Goal: Transaction & Acquisition: Purchase product/service

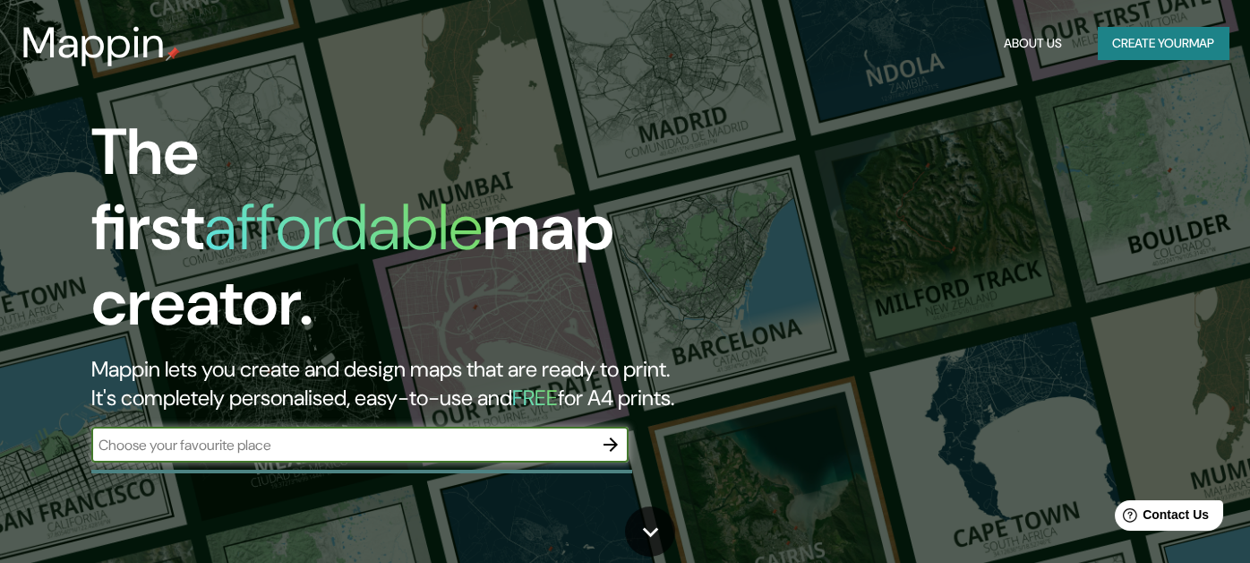
click at [313, 434] on input "text" at bounding box center [342, 444] width 502 height 21
type input "[GEOGRAPHIC_DATA]"
click at [601, 434] on icon "button" at bounding box center [610, 444] width 21 height 21
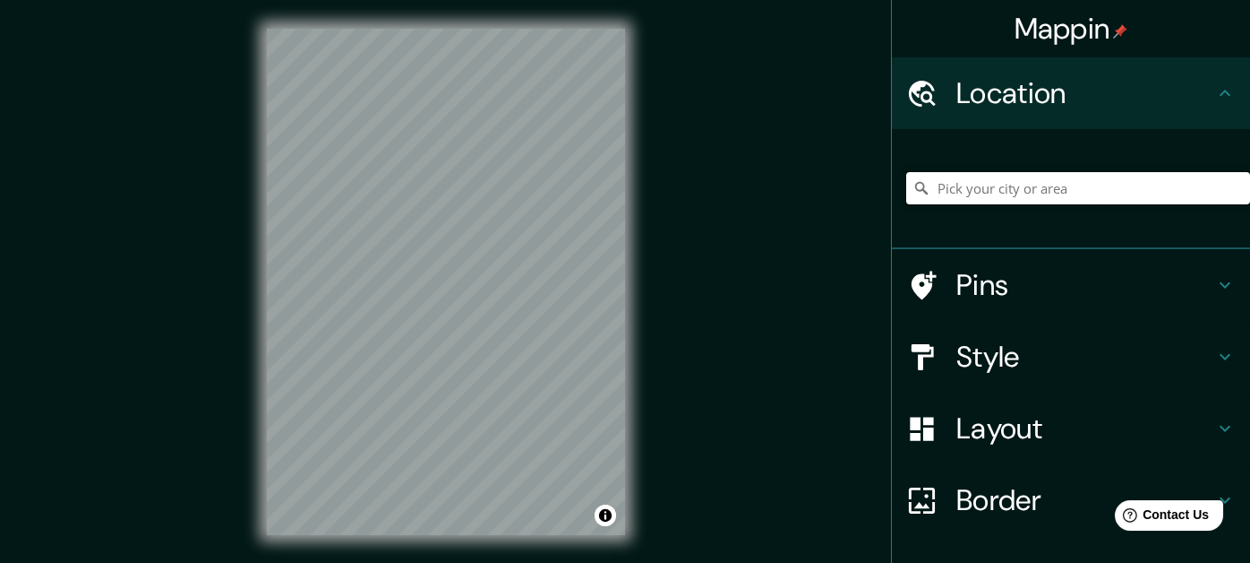
click at [1147, 184] on input "Pick your city or area" at bounding box center [1079, 188] width 344 height 32
click at [1060, 365] on h4 "Style" at bounding box center [1086, 357] width 258 height 36
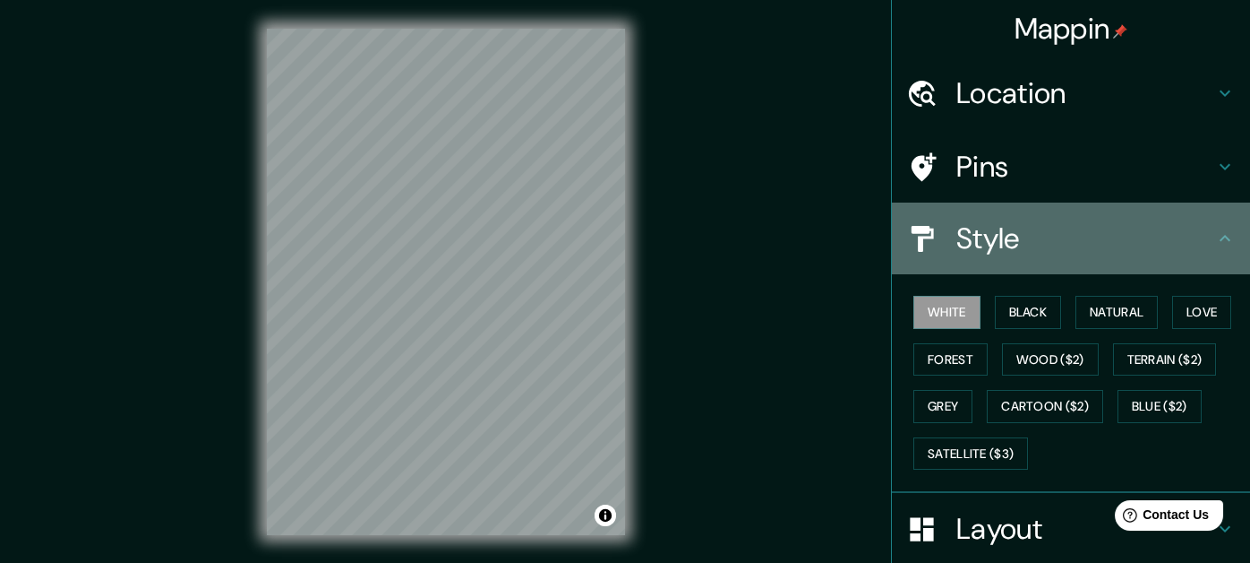
click at [1188, 246] on h4 "Style" at bounding box center [1086, 238] width 258 height 36
click at [1215, 247] on icon at bounding box center [1225, 238] width 21 height 21
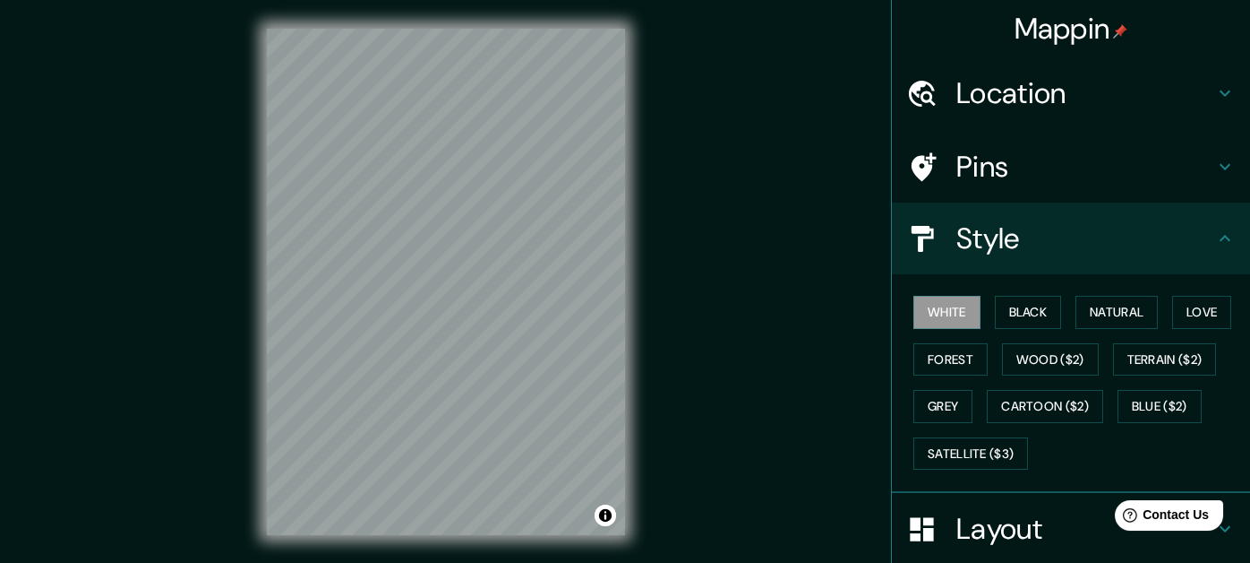
click at [810, 382] on div "Mappin Location Pins Style White Black Natural Love Forest Wood ($2) Terrain ($…" at bounding box center [625, 296] width 1250 height 592
click at [1126, 163] on h4 "Pins" at bounding box center [1086, 167] width 258 height 36
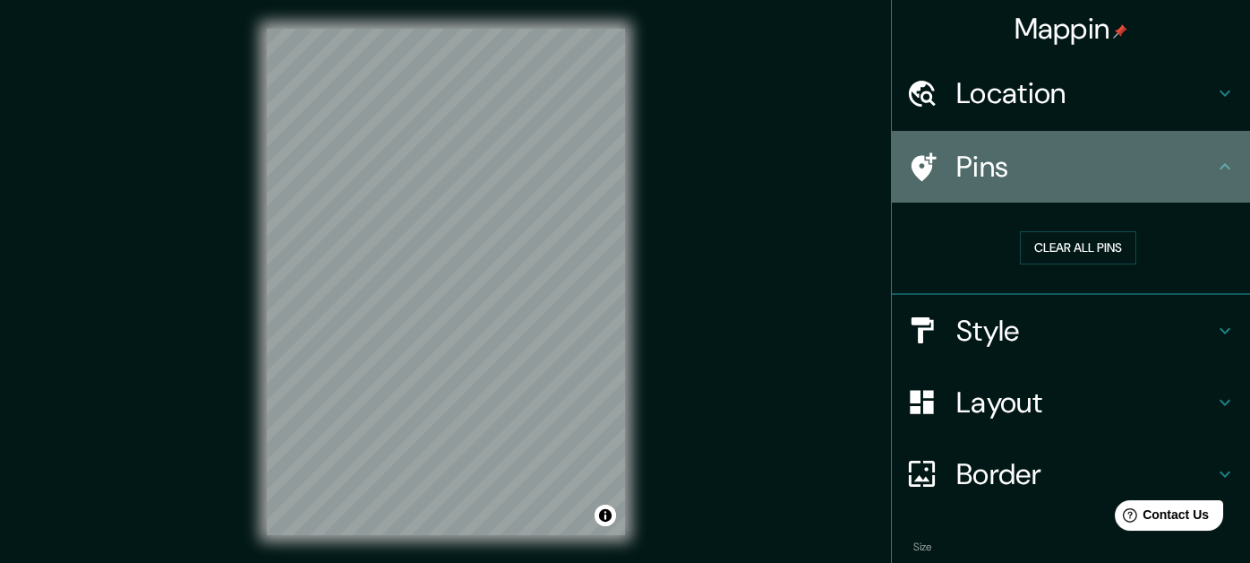
click at [1199, 143] on div "Pins" at bounding box center [1071, 167] width 358 height 72
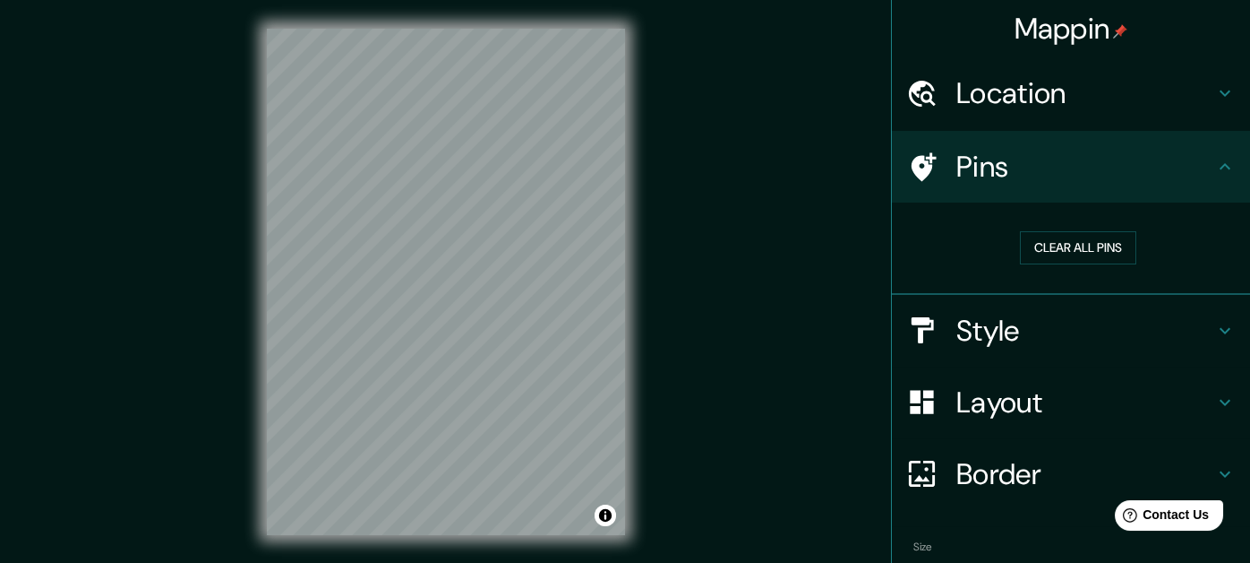
click at [1119, 323] on h4 "Style" at bounding box center [1086, 331] width 258 height 36
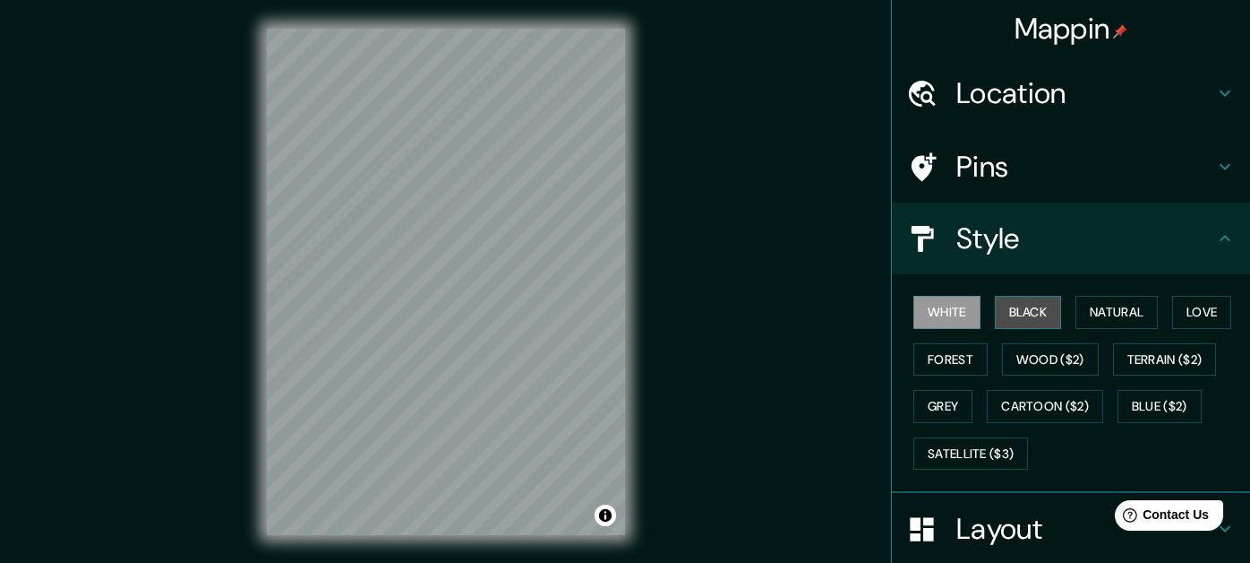
click at [1036, 316] on button "Black" at bounding box center [1028, 312] width 67 height 33
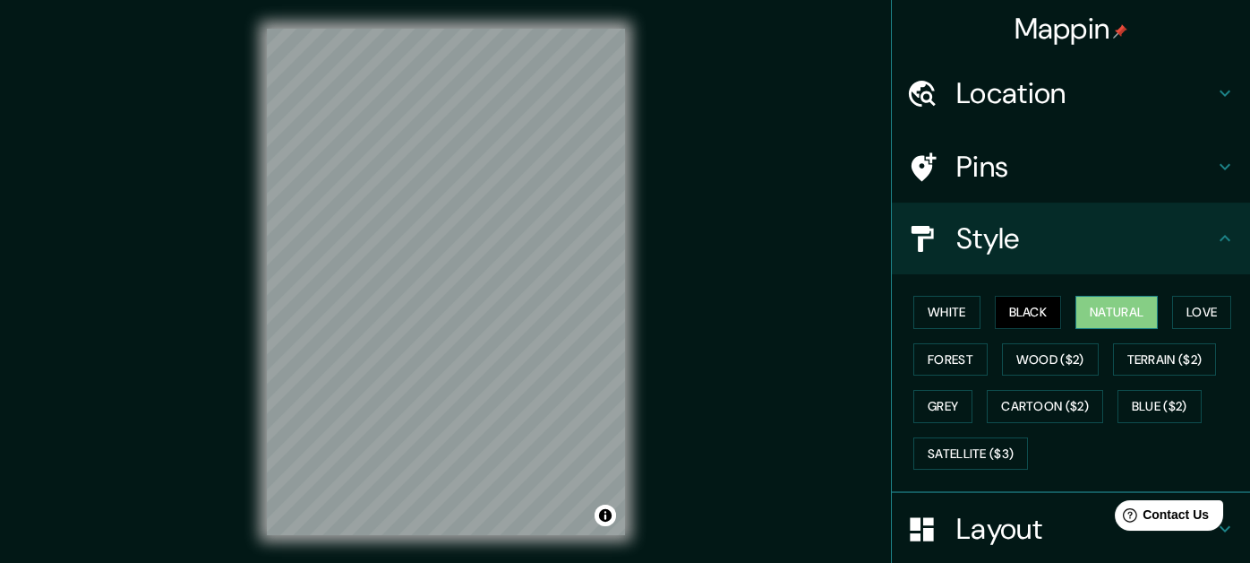
click at [1106, 309] on button "Natural" at bounding box center [1117, 312] width 82 height 33
click at [1196, 296] on button "Love" at bounding box center [1202, 312] width 59 height 33
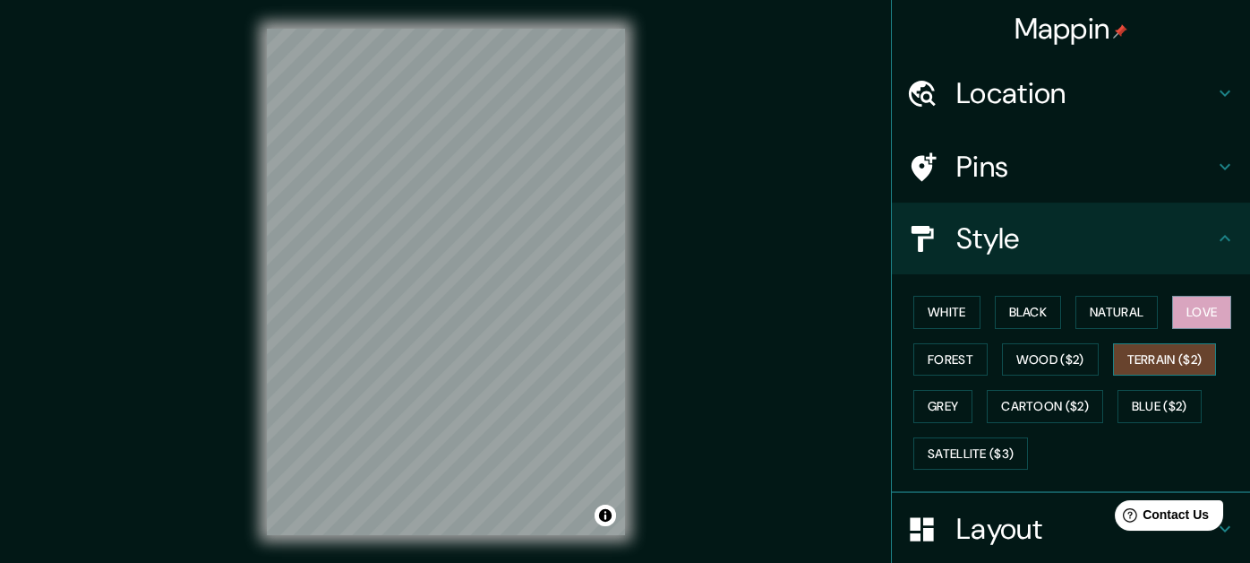
click at [1128, 358] on button "Terrain ($2)" at bounding box center [1165, 359] width 104 height 33
click at [1031, 361] on button "Wood ($2)" at bounding box center [1050, 359] width 97 height 33
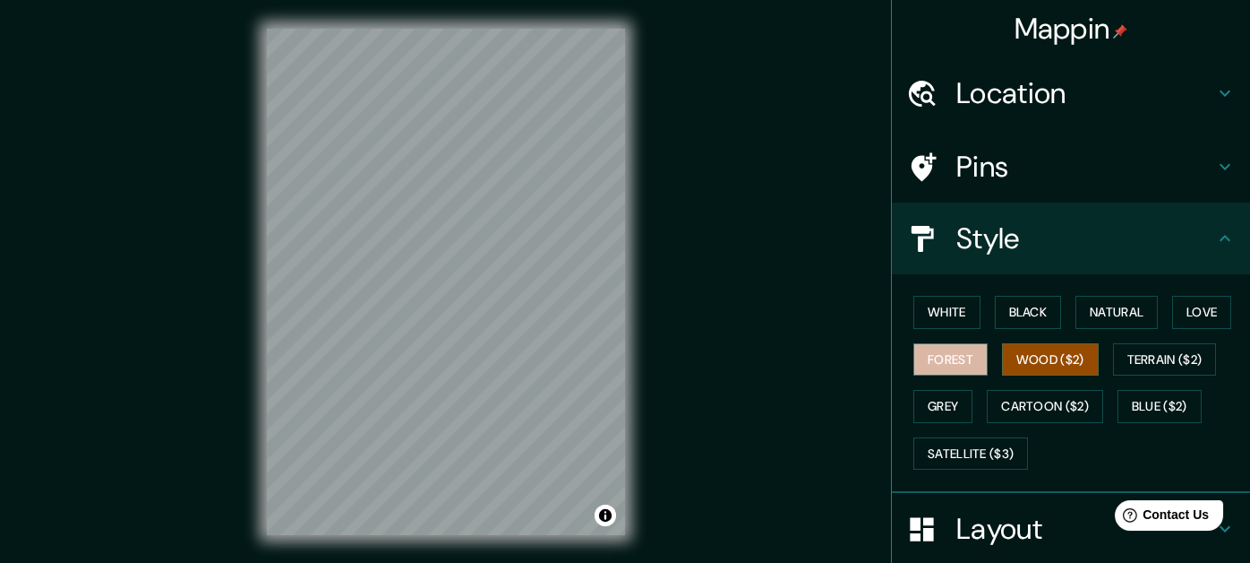
click at [956, 360] on button "Forest" at bounding box center [951, 359] width 74 height 33
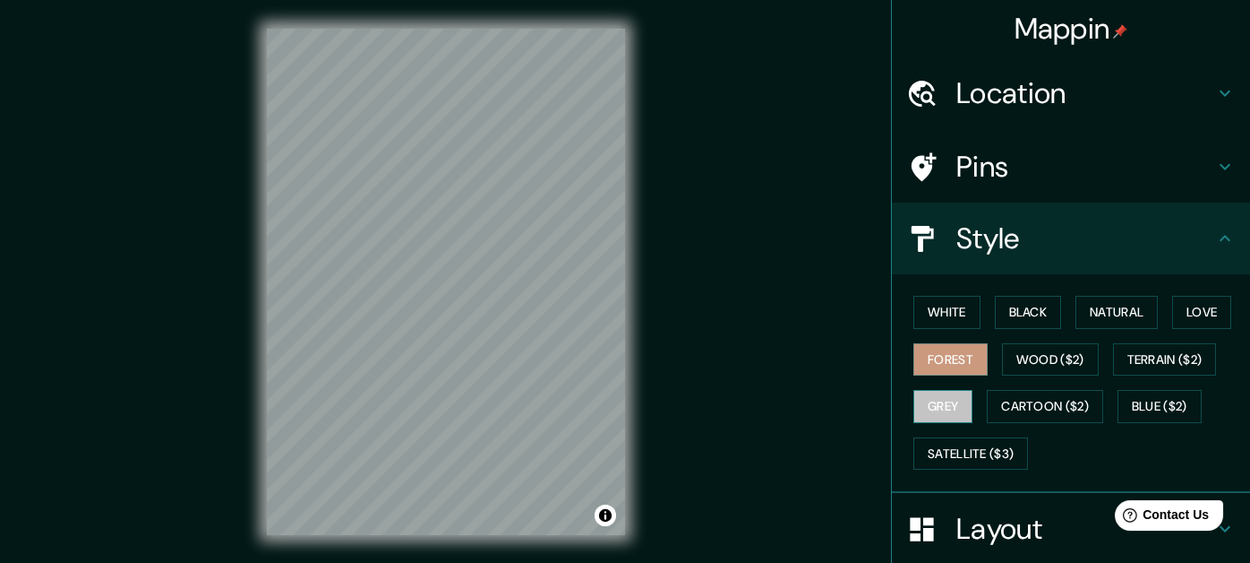
click at [941, 395] on button "Grey" at bounding box center [943, 406] width 59 height 33
click at [1202, 316] on button "Love" at bounding box center [1202, 312] width 59 height 33
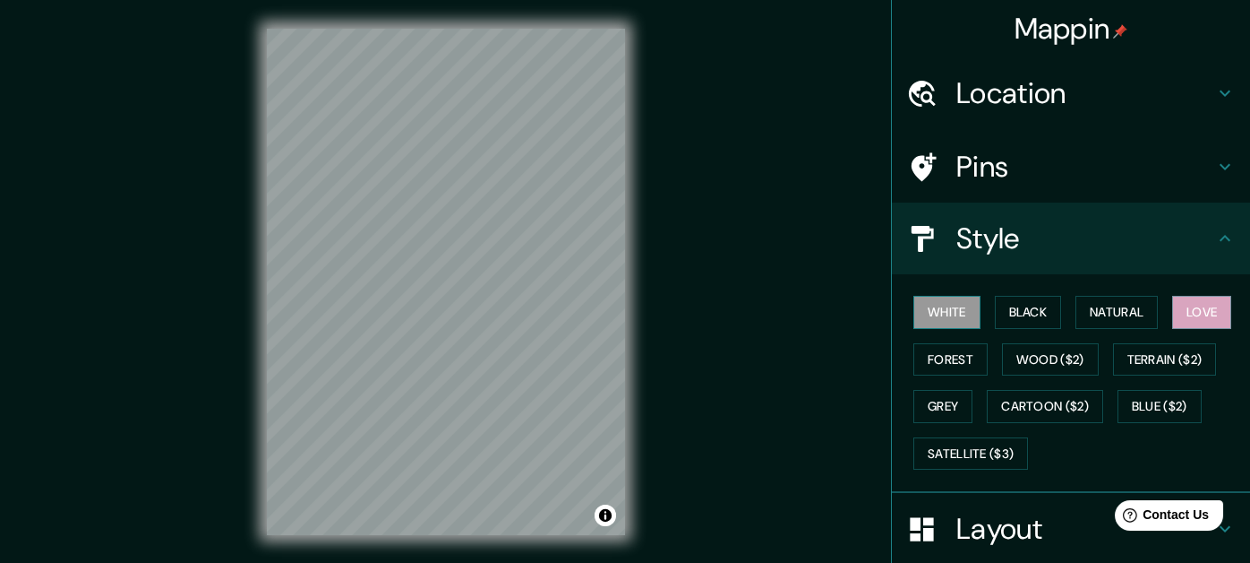
click at [940, 314] on button "White" at bounding box center [947, 312] width 67 height 33
click at [996, 313] on button "Black" at bounding box center [1028, 312] width 67 height 33
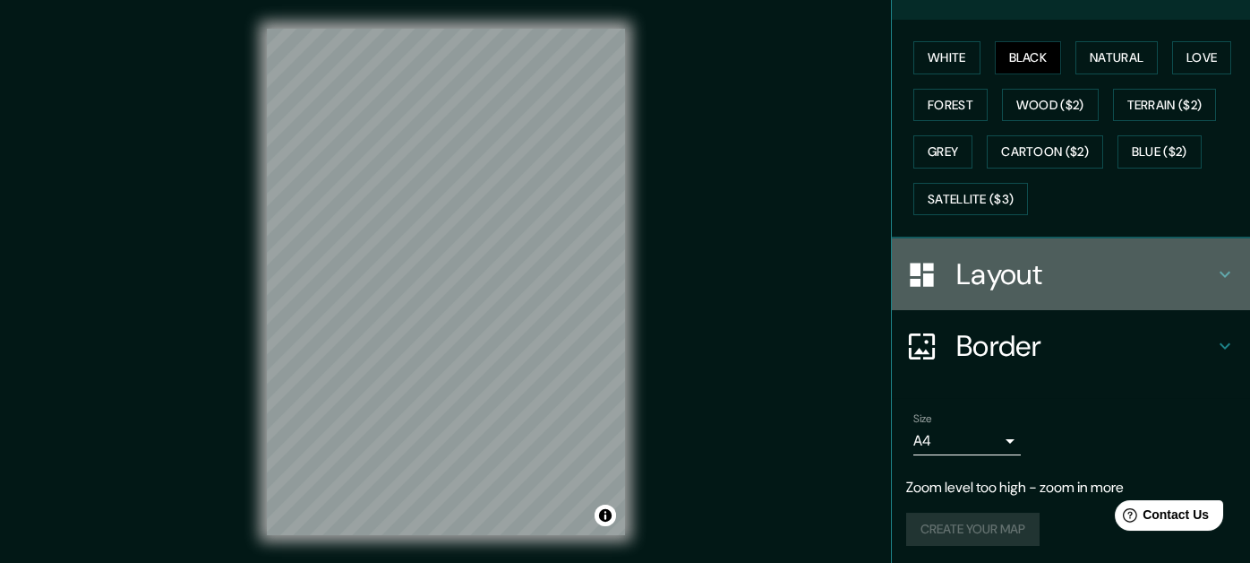
click at [1112, 274] on h4 "Layout" at bounding box center [1086, 274] width 258 height 36
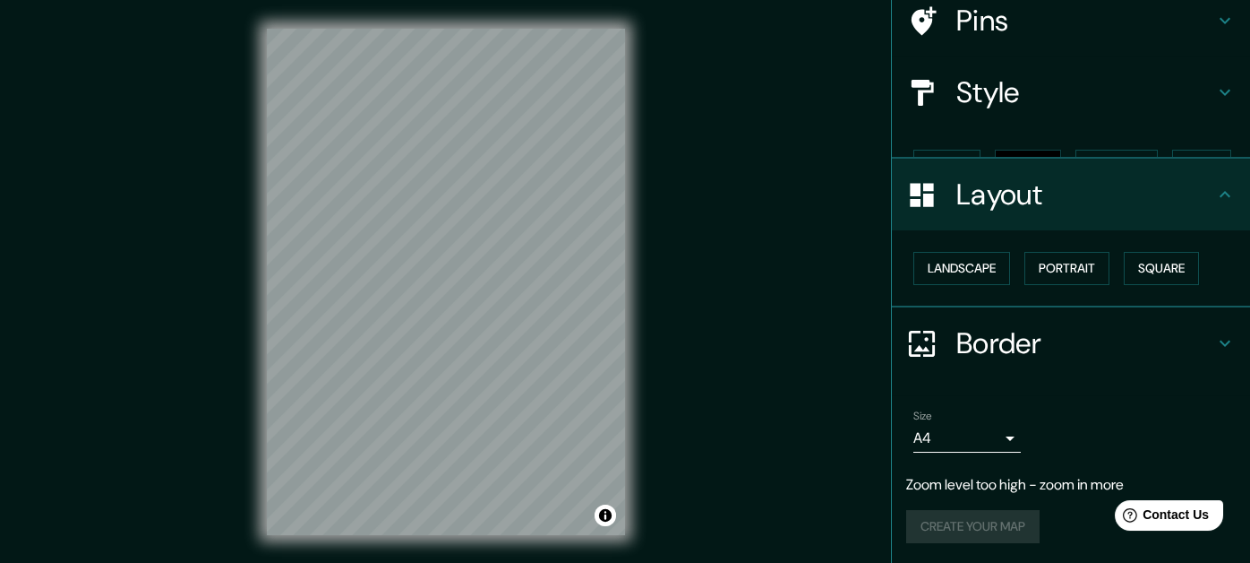
scroll to position [115, 0]
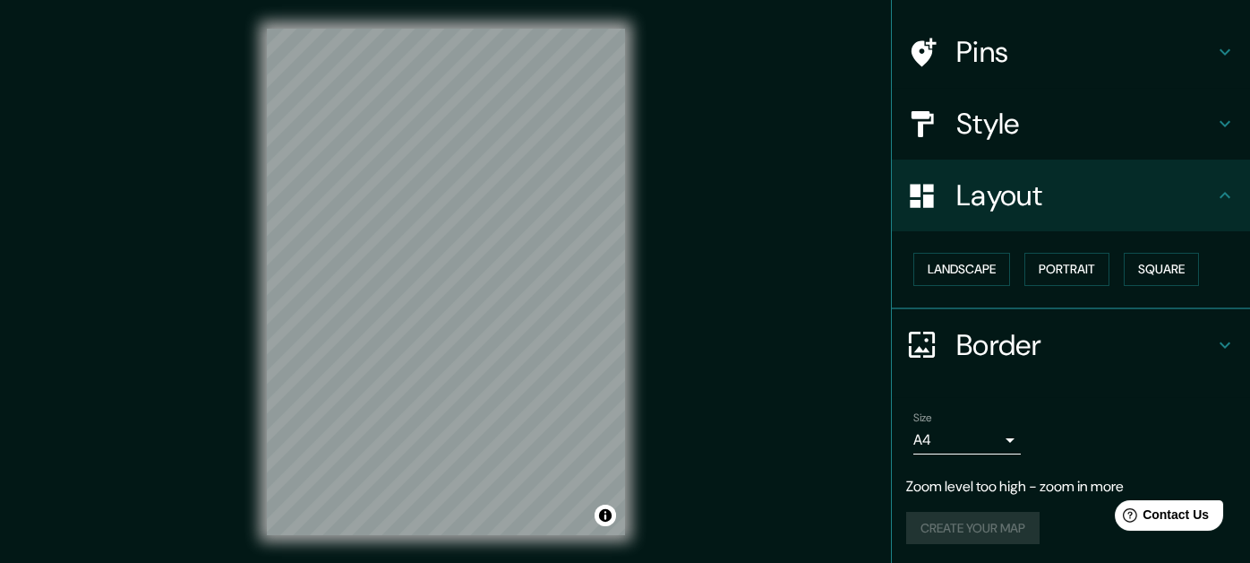
click at [1176, 213] on div "Layout" at bounding box center [1071, 195] width 358 height 72
click at [1156, 335] on h4 "Border" at bounding box center [1086, 345] width 258 height 36
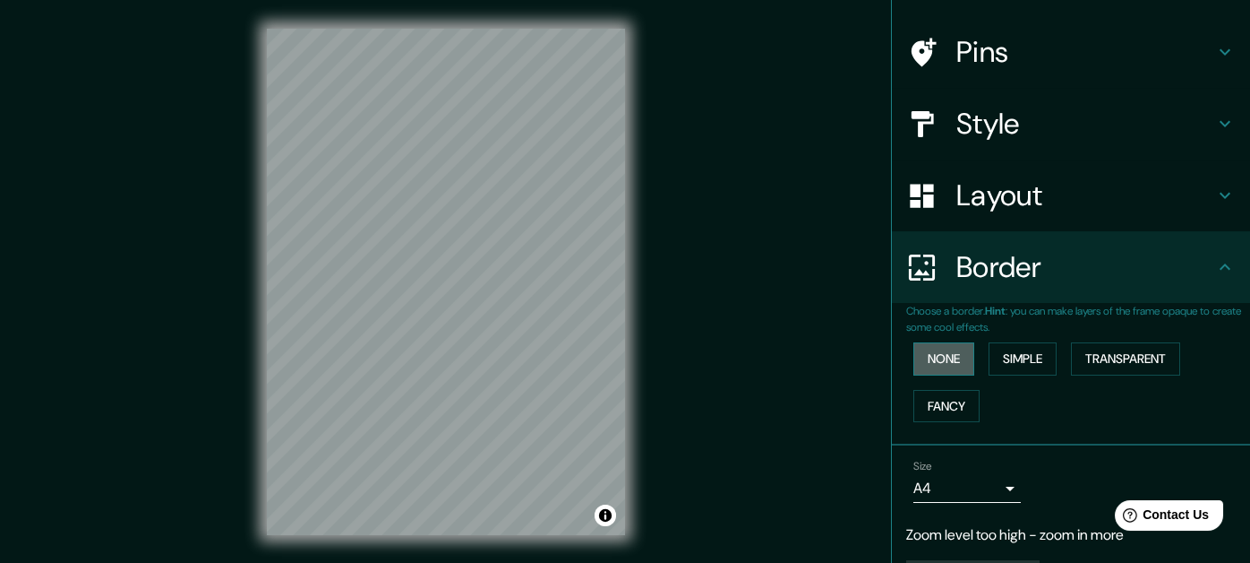
click at [943, 358] on button "None" at bounding box center [944, 358] width 61 height 33
click at [1035, 352] on button "Simple" at bounding box center [1023, 358] width 68 height 33
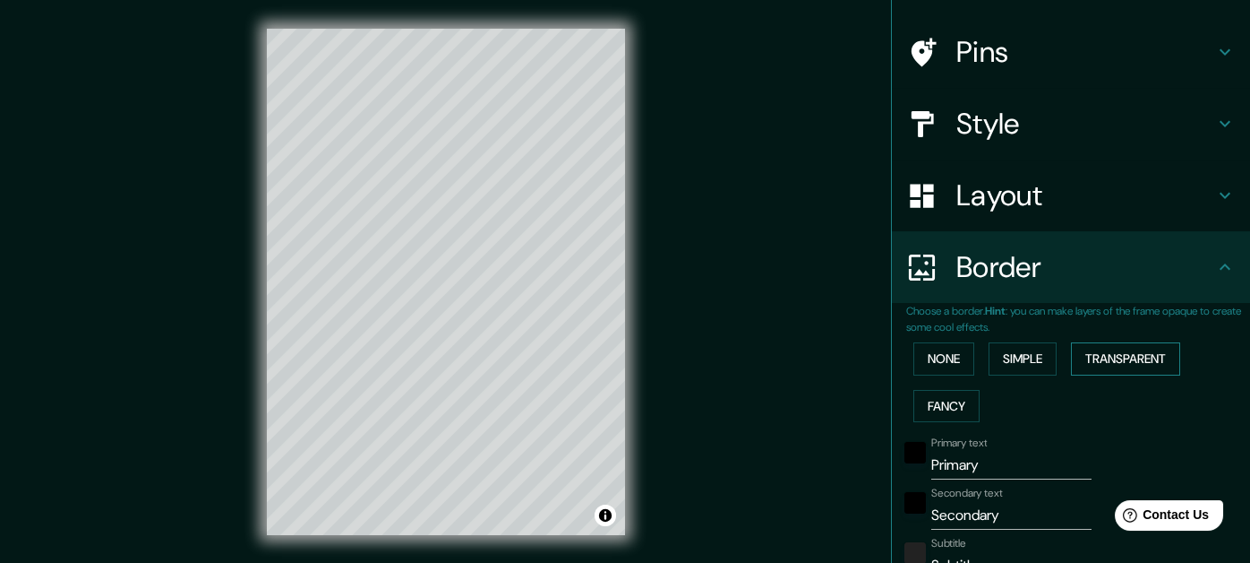
click at [1087, 351] on button "Transparent" at bounding box center [1125, 358] width 109 height 33
click at [946, 407] on button "Fancy" at bounding box center [947, 406] width 66 height 33
click at [943, 360] on button "None" at bounding box center [944, 358] width 61 height 33
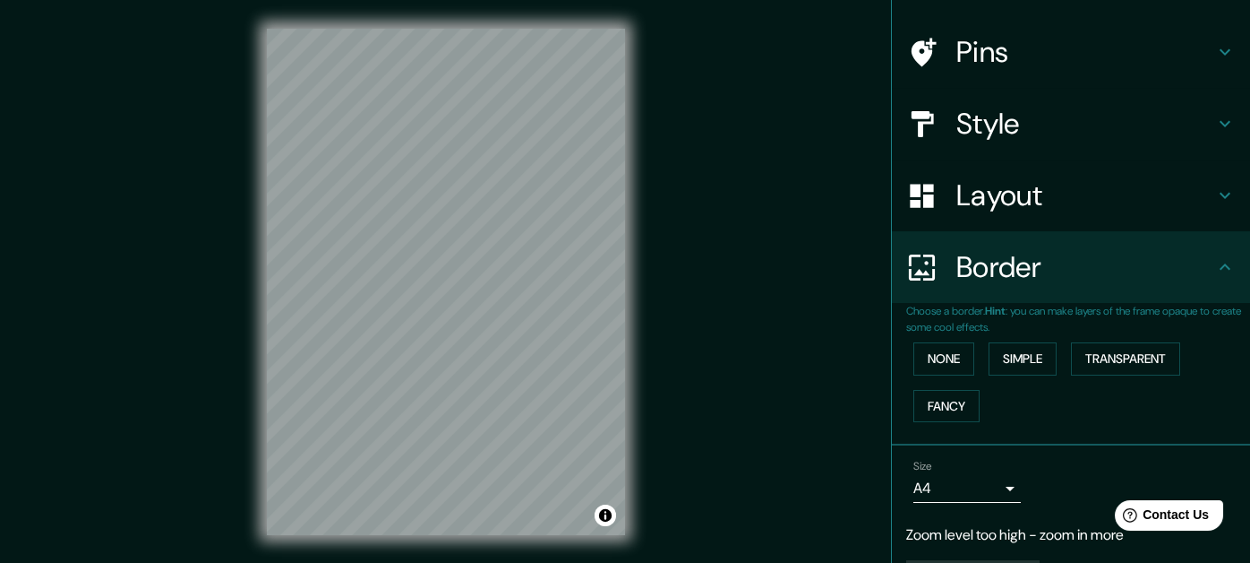
click at [816, 259] on div "Mappin Location Pins Style Layout Border Choose a border. Hint : you can make l…" at bounding box center [625, 296] width 1250 height 592
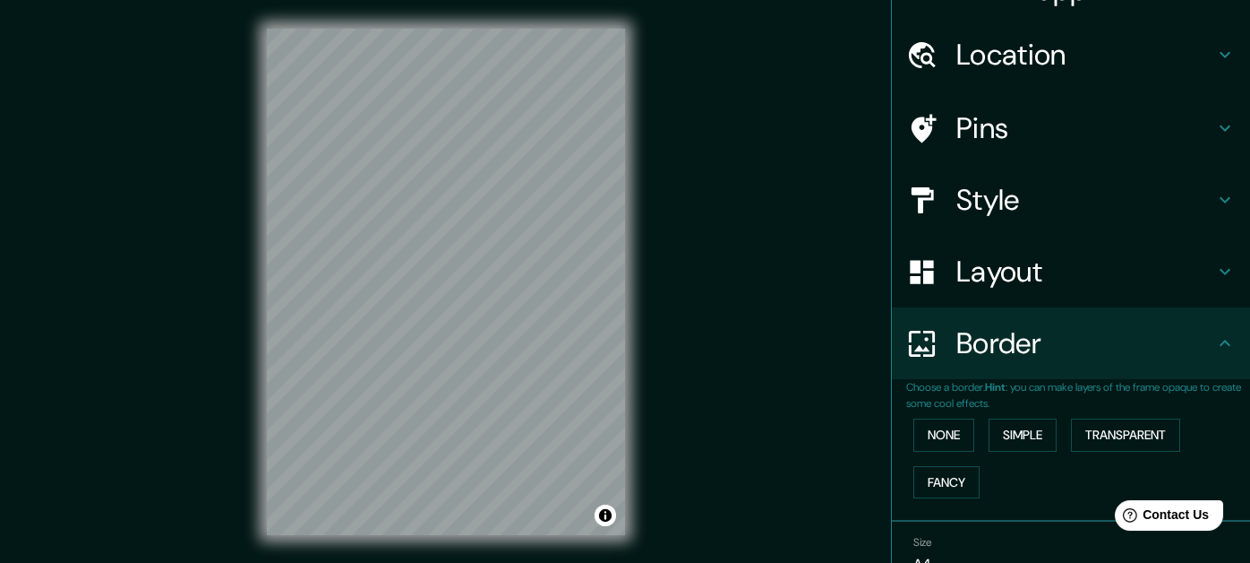
scroll to position [0, 0]
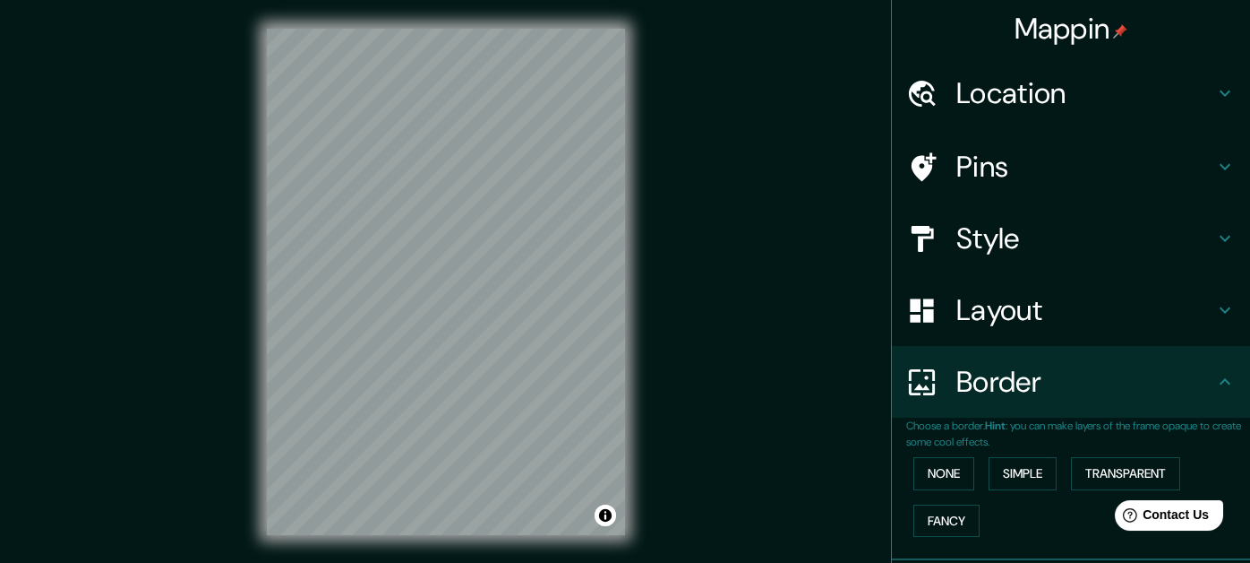
click at [1024, 93] on h4 "Location" at bounding box center [1086, 93] width 258 height 36
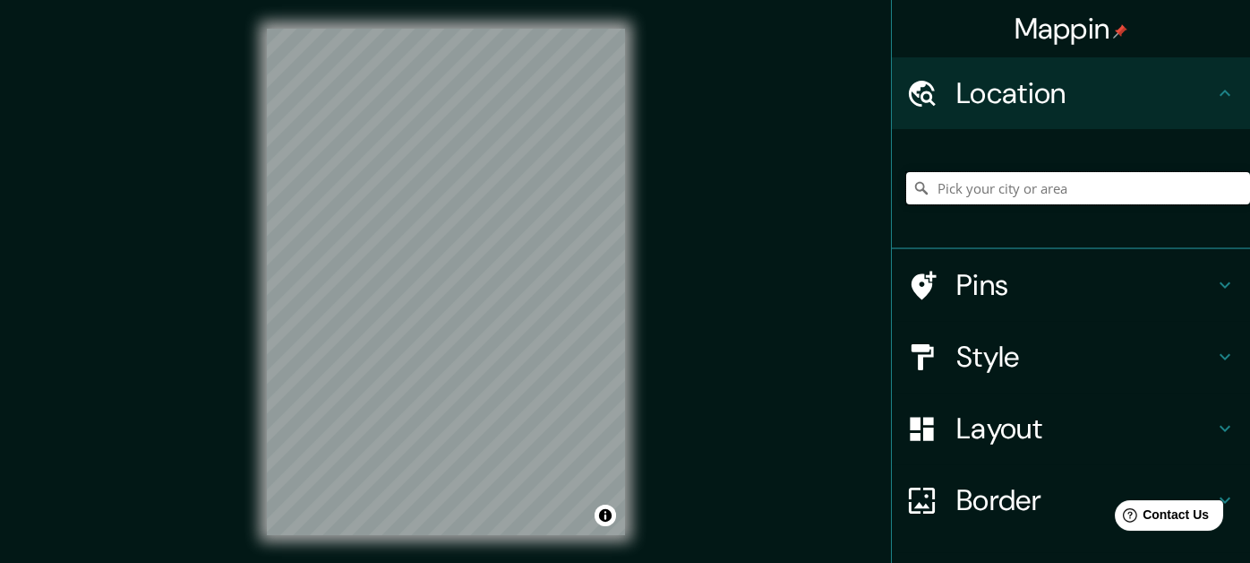
click at [1020, 183] on input "Pick your city or area" at bounding box center [1079, 188] width 344 height 32
paste input "[PERSON_NAME][GEOGRAPHIC_DATA][PERSON_NAME]"
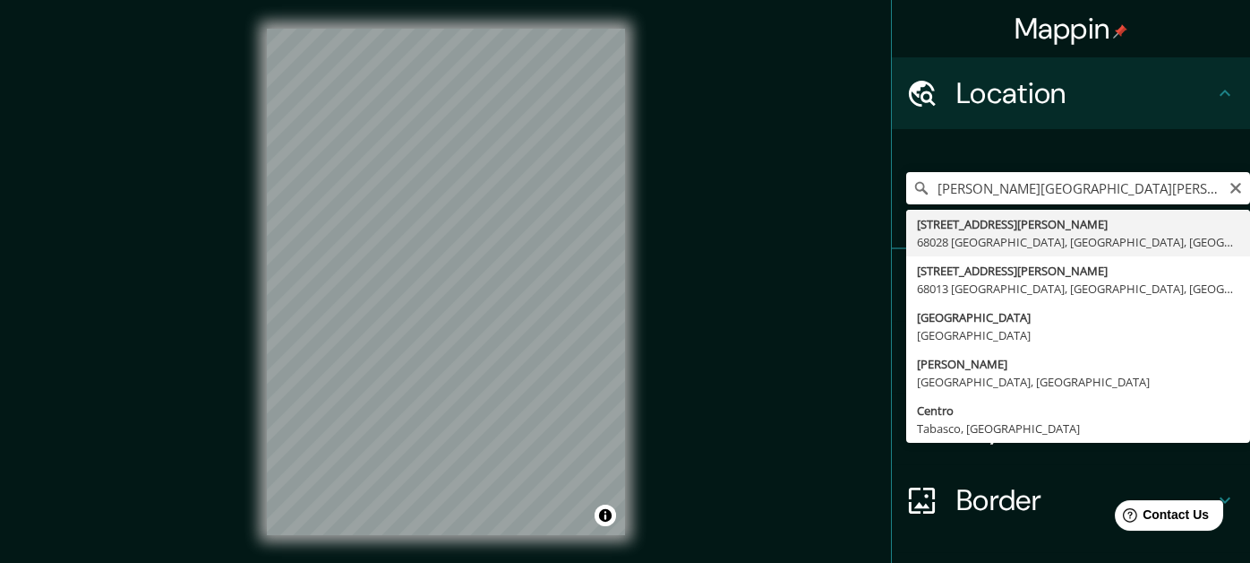
type input "[STREET_ADDRESS][PERSON_NAME]"
